Goal: Check status: Check status

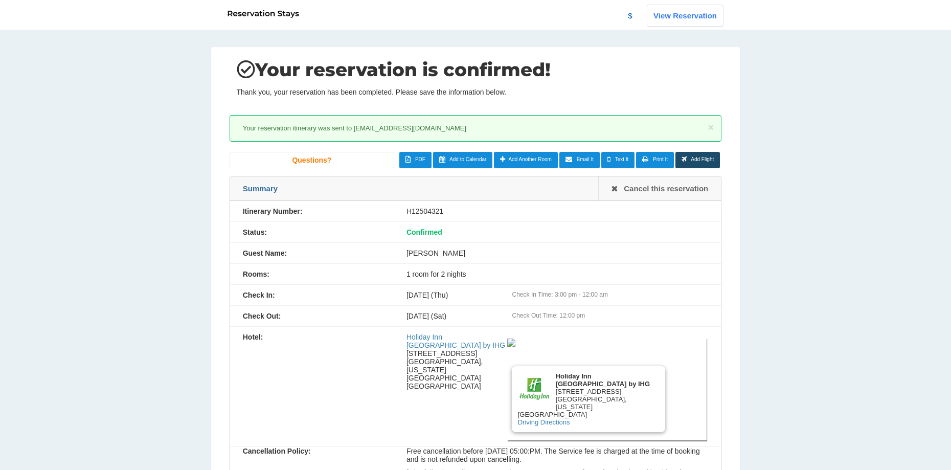
click at [685, 17] on link "View Reservation" at bounding box center [685, 16] width 77 height 22
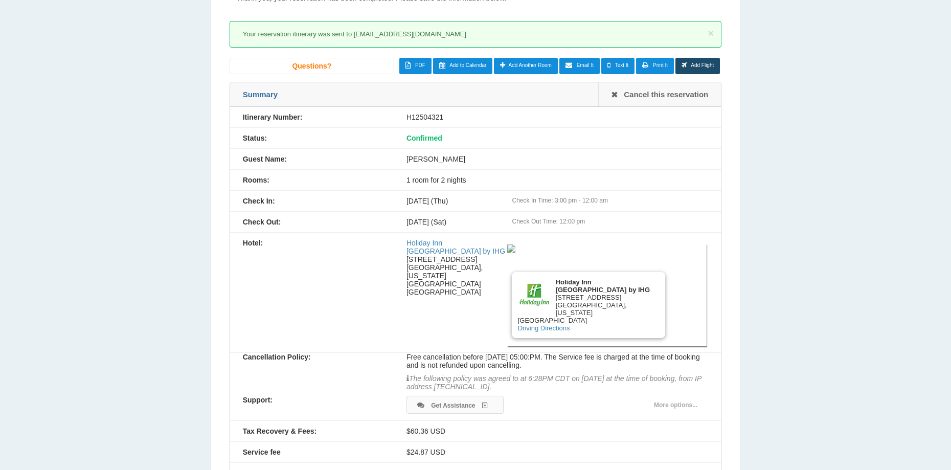
scroll to position [102, 0]
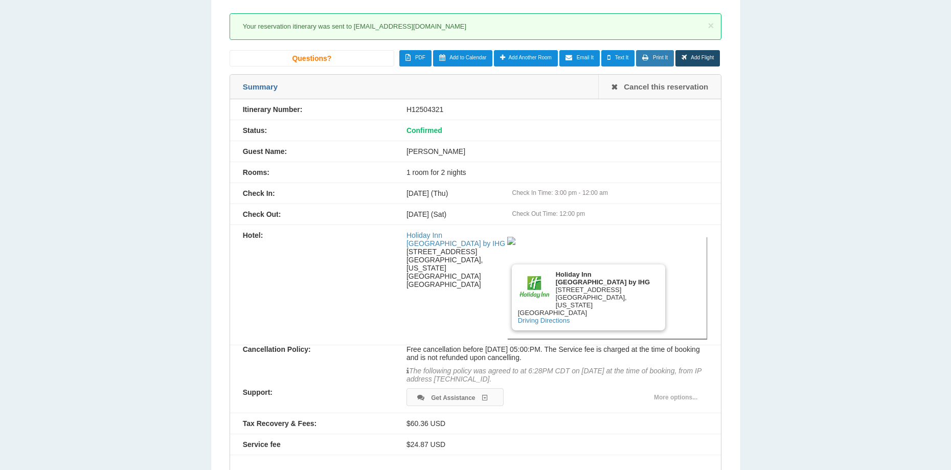
click at [659, 55] on span "Print It" at bounding box center [660, 58] width 15 height 6
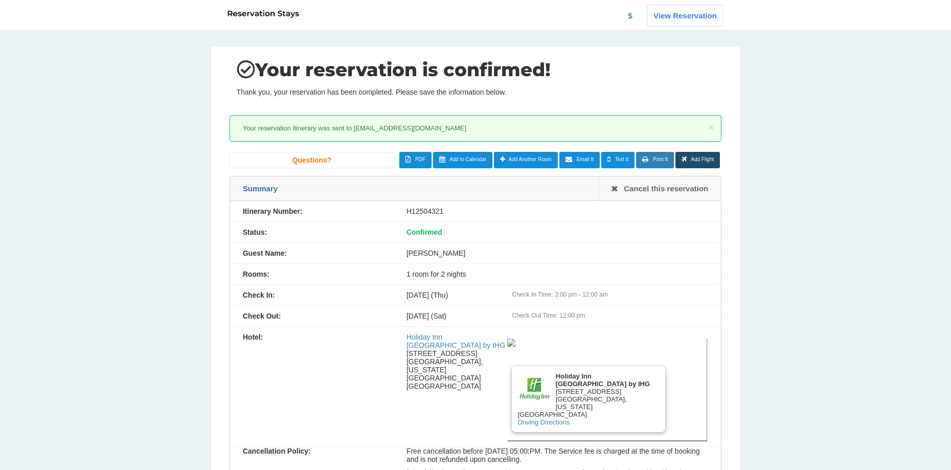
click at [658, 161] on span "Print It" at bounding box center [660, 160] width 15 height 6
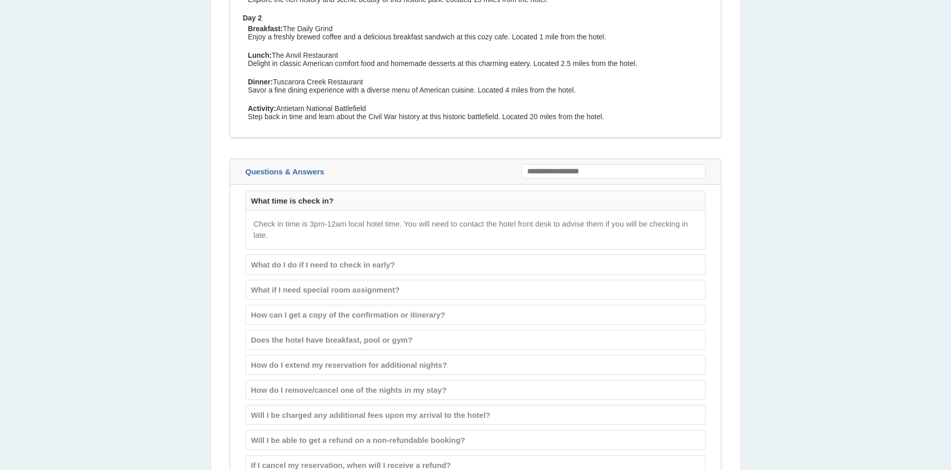
scroll to position [1217, 0]
